Goal: Task Accomplishment & Management: Use online tool/utility

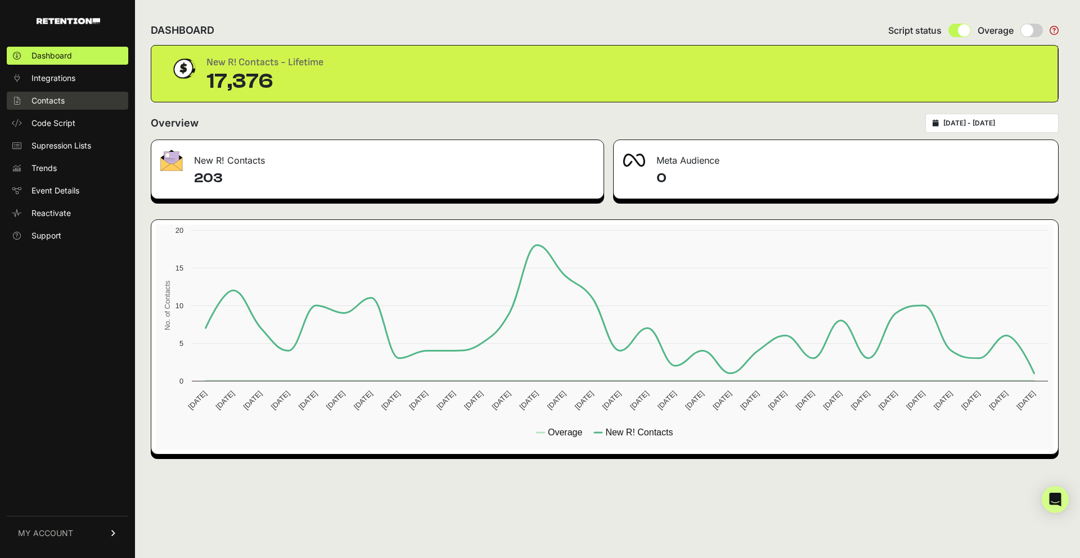
click at [36, 97] on span "Contacts" at bounding box center [47, 100] width 33 height 11
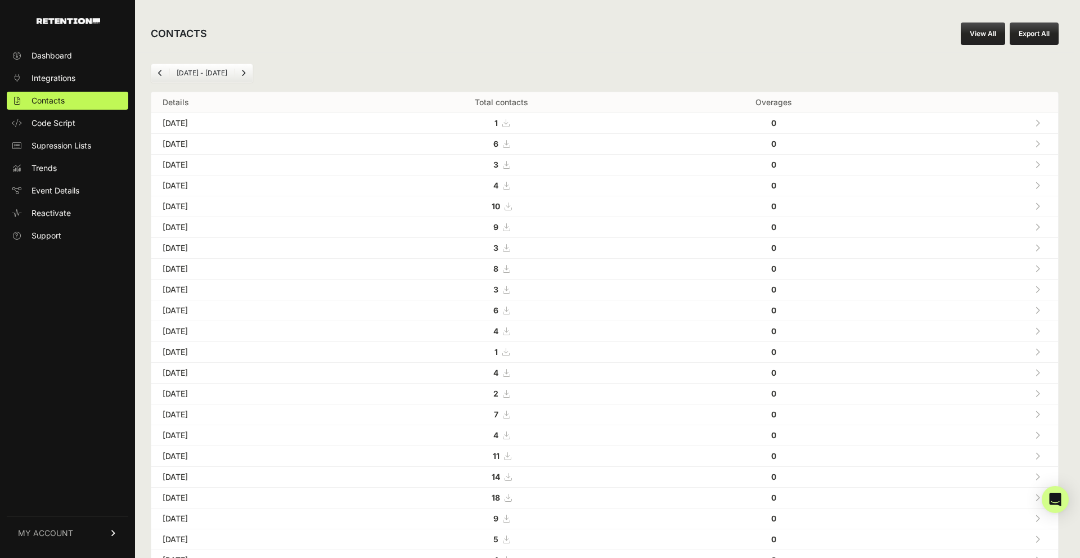
click at [987, 33] on link "View All" at bounding box center [982, 33] width 44 height 22
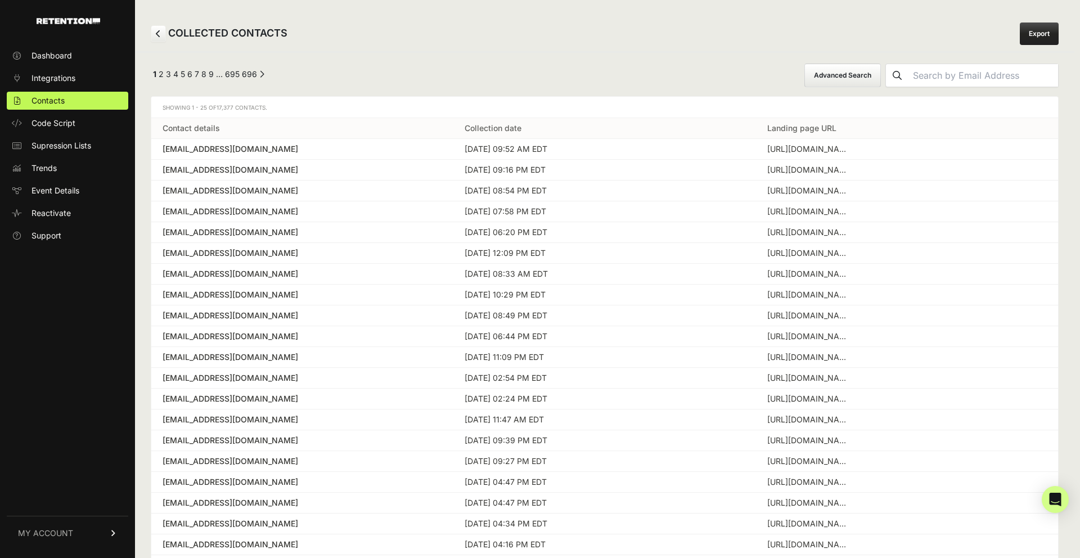
click at [881, 76] on button "Advanced Search" at bounding box center [842, 76] width 76 height 24
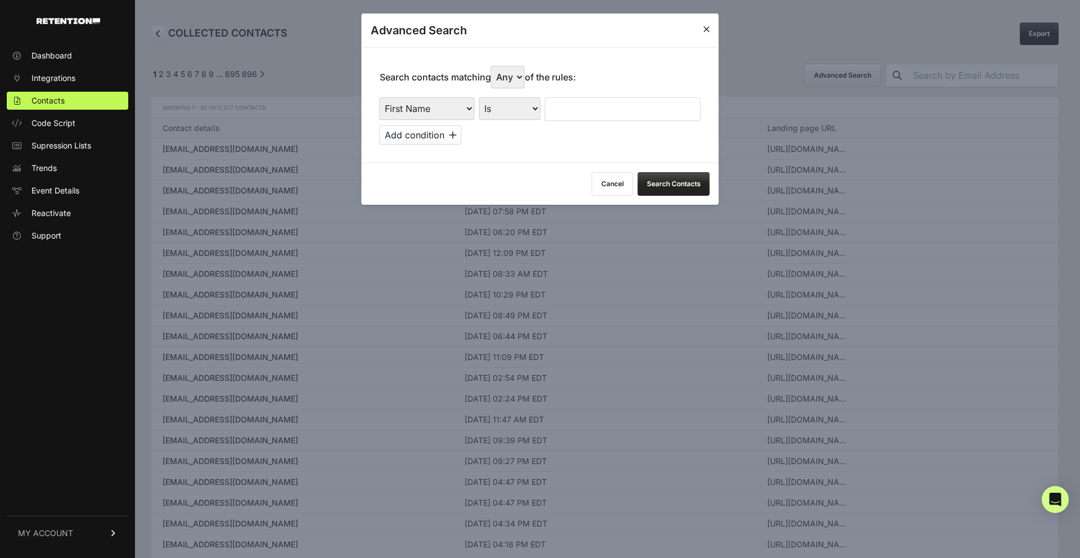
click at [446, 112] on select "First Name Last Name State City Email Email Domain Landing Domain Landing Page …" at bounding box center [427, 108] width 95 height 22
click at [380, 97] on select "First Name Last Name State City Email Email Domain Landing Domain Landing Page …" at bounding box center [427, 108] width 95 height 22
click at [457, 110] on select "First Name Last Name State City Email Email Domain Landing Domain Landing Page …" at bounding box center [427, 108] width 95 height 22
click at [380, 97] on select "First Name Last Name State City Email Email Domain Landing Domain Landing Page …" at bounding box center [427, 108] width 95 height 22
click at [703, 29] on icon at bounding box center [706, 29] width 7 height 9
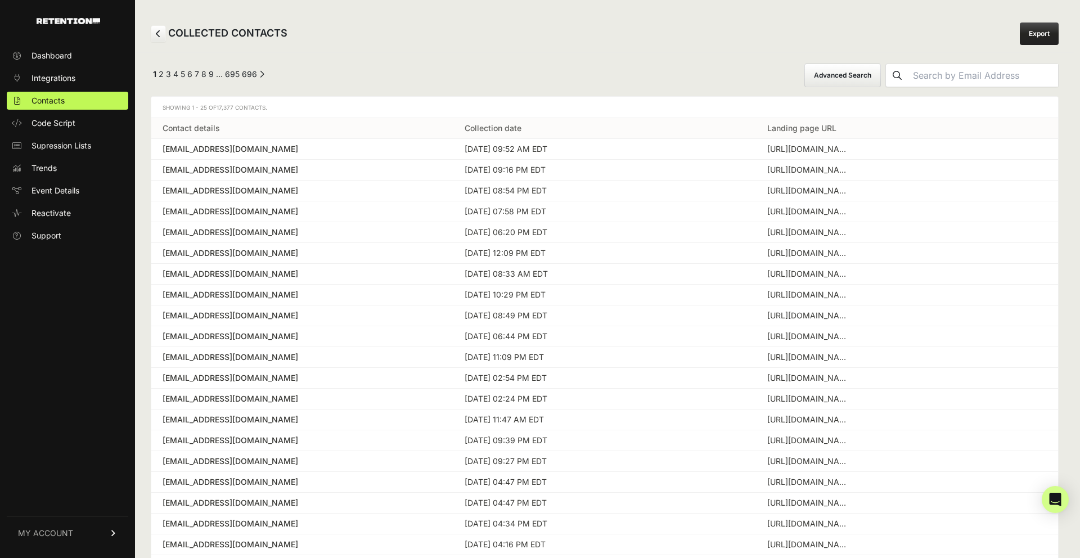
click at [881, 82] on button "Advanced Search" at bounding box center [842, 76] width 76 height 24
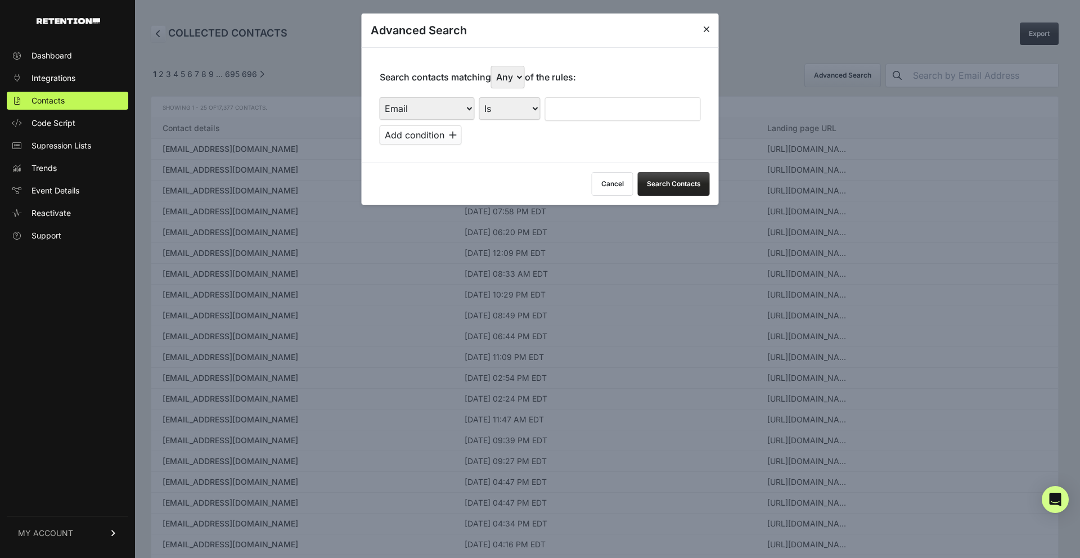
click at [607, 187] on button "Cancel" at bounding box center [613, 184] width 42 height 24
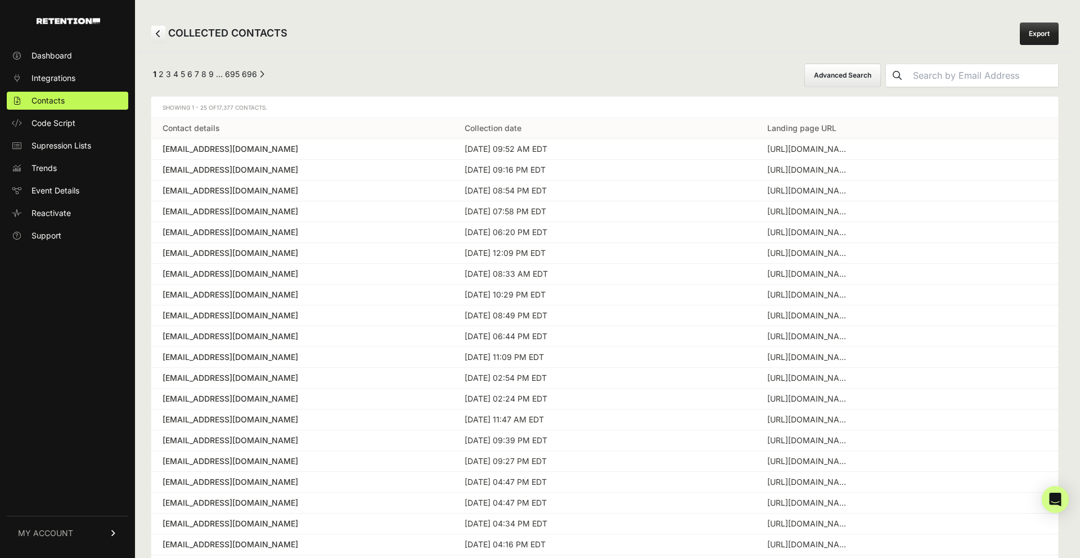
click at [881, 77] on button "Advanced Search" at bounding box center [842, 76] width 76 height 24
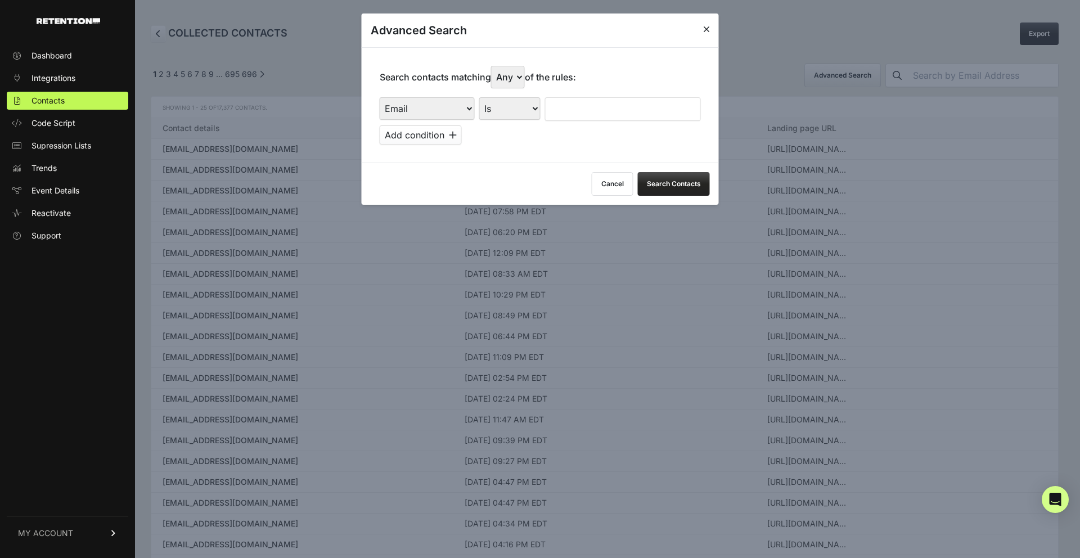
click at [468, 107] on select "First Name Last Name State City Email Email Domain Landing Domain Landing Page …" at bounding box center [427, 108] width 95 height 22
click at [532, 114] on select "Is Is not Contains Starts with" at bounding box center [509, 108] width 61 height 22
click at [467, 105] on select "First Name Last Name State City Email Email Domain Landing Domain Landing Page …" at bounding box center [427, 108] width 95 height 22
select select "file_date"
click at [380, 97] on select "First Name Last Name State City Email Email Domain Landing Domain Landing Page …" at bounding box center [427, 108] width 95 height 22
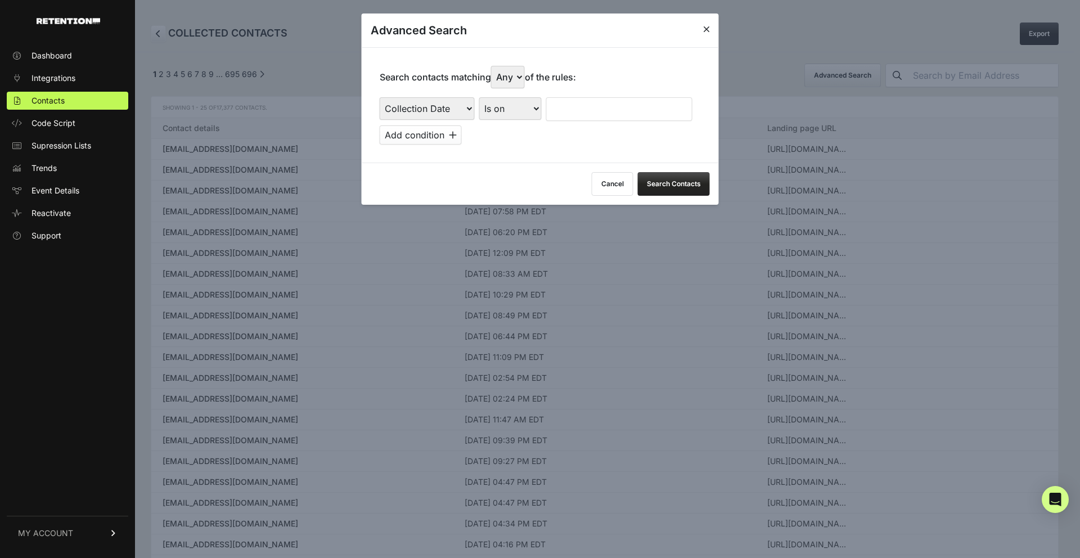
click at [534, 105] on select "Is on Is between" at bounding box center [510, 108] width 62 height 22
select select "is_between"
click at [479, 97] on select "Is on Is between" at bounding box center [510, 108] width 62 height 22
click at [577, 109] on input "text" at bounding box center [576, 109] width 60 height 24
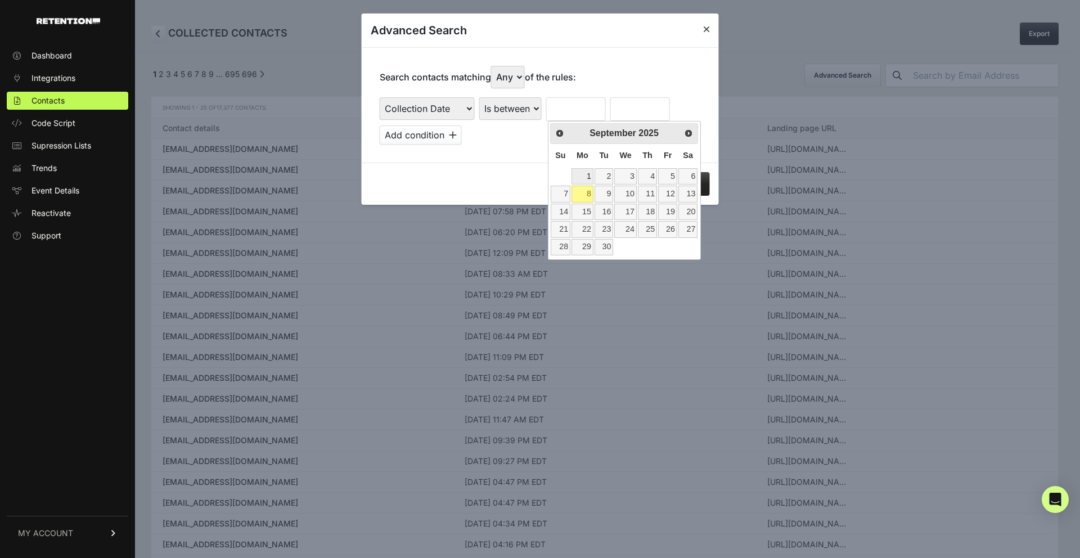
click at [587, 174] on link "1" at bounding box center [582, 176] width 22 height 16
type input "[DATE]"
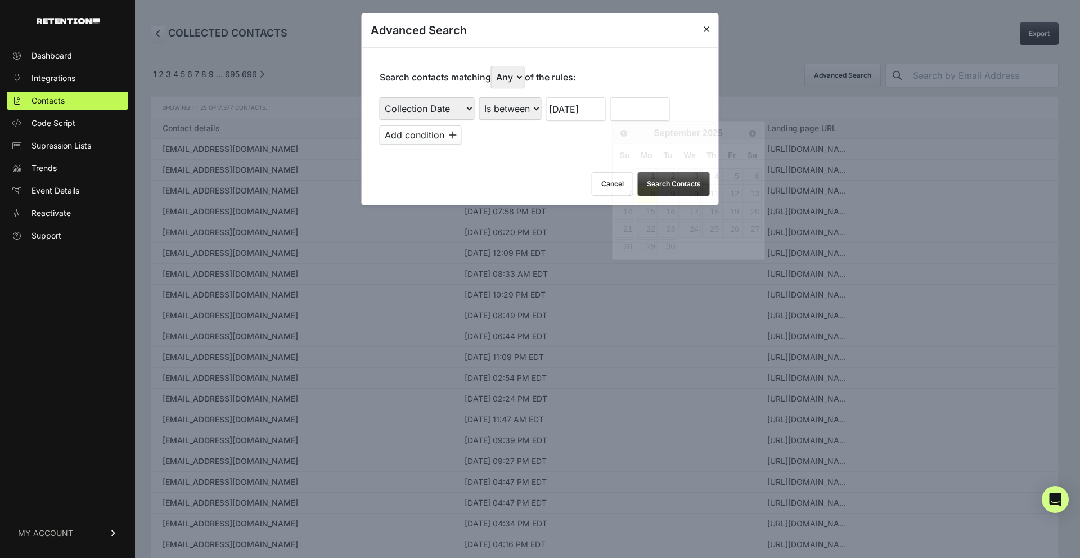
click at [639, 110] on input "text" at bounding box center [640, 109] width 60 height 24
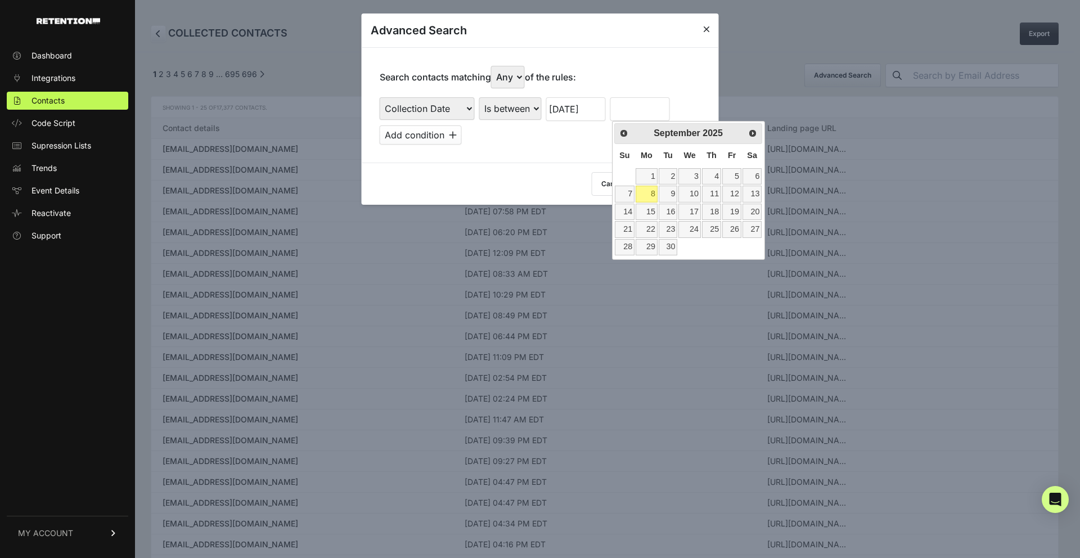
click at [648, 194] on link "8" at bounding box center [646, 194] width 22 height 16
type input "[DATE]"
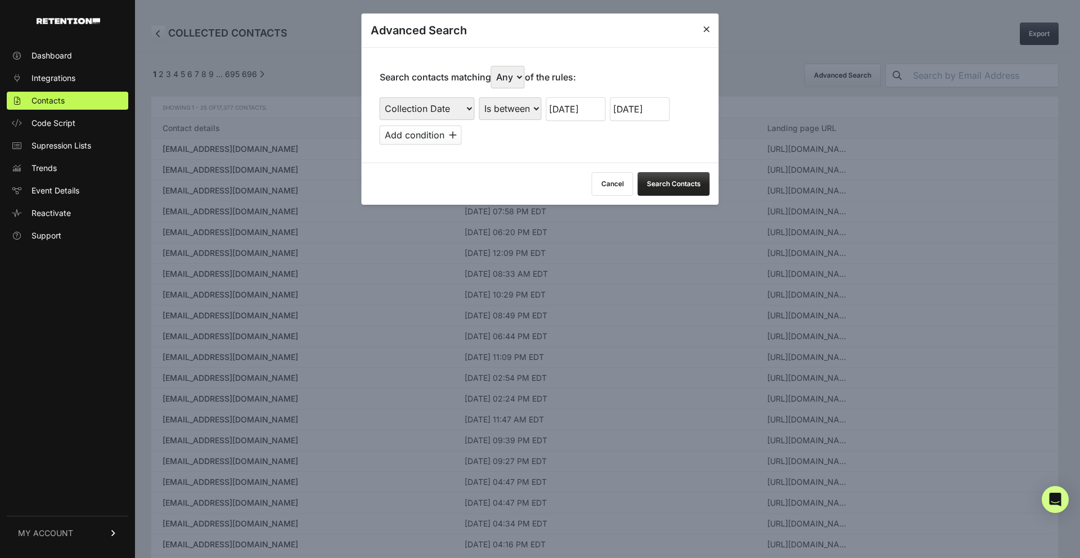
click at [560, 174] on div "Cancel Search Contacts" at bounding box center [540, 184] width 357 height 42
click at [664, 180] on button "Search Contacts" at bounding box center [674, 184] width 72 height 24
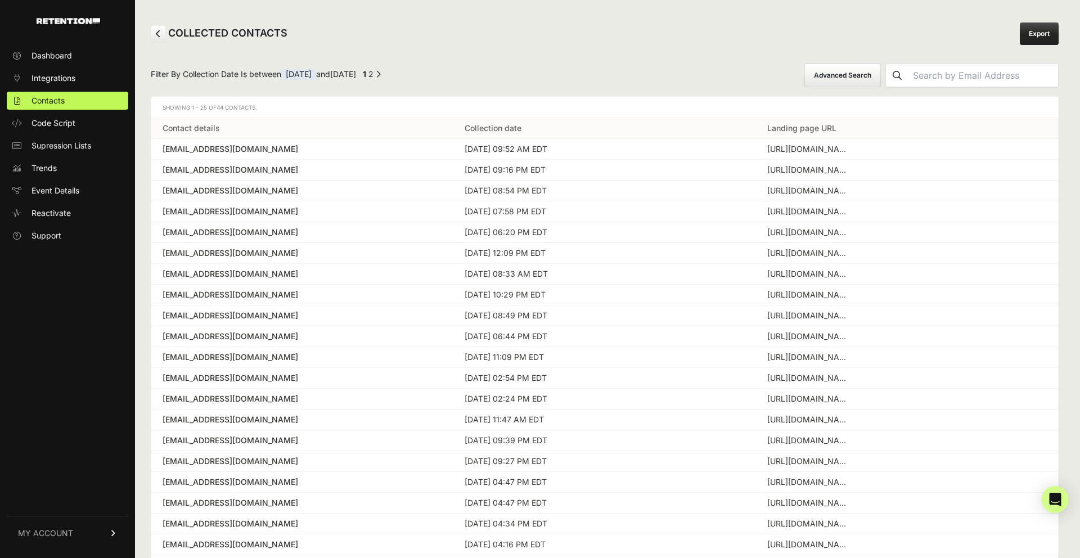
click at [1039, 37] on link "Export" at bounding box center [1038, 33] width 39 height 22
